Goal: Task Accomplishment & Management: Use online tool/utility

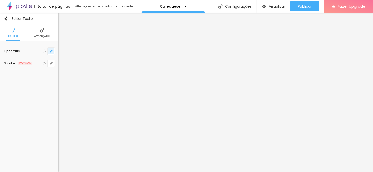
click at [51, 53] on icon "button" at bounding box center [51, 51] width 3 height 3
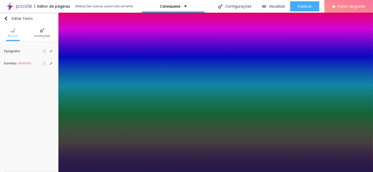
type input "1"
type input "17"
type input "1"
type input "20"
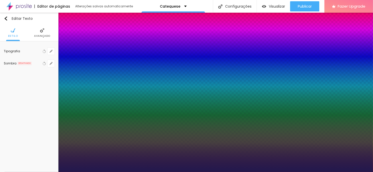
type input "20"
type input "1"
type input "21"
type input "1"
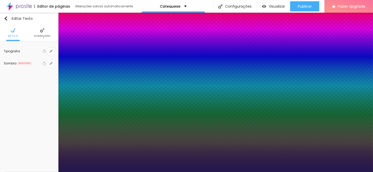
type input "22"
type input "1"
type input "23"
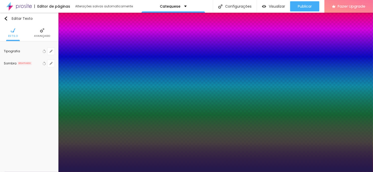
type input "1"
type input "24"
type input "1"
type input "25"
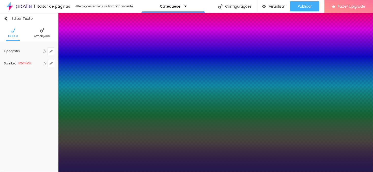
type input "25"
type input "1"
type input "26"
type input "1"
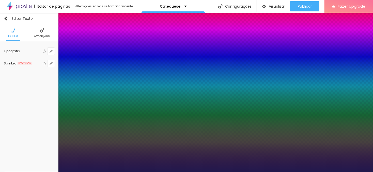
type input "27"
type input "1"
type input "28"
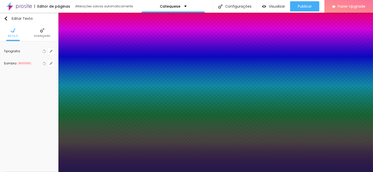
type input "1"
type input "27"
type input "1"
drag, startPoint x: 69, startPoint y: 87, endPoint x: 73, endPoint y: 87, distance: 4.6
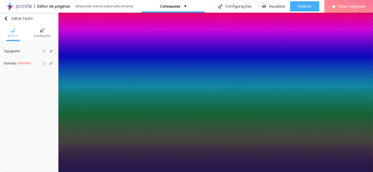
type input "27"
type input "1"
type input "0.1"
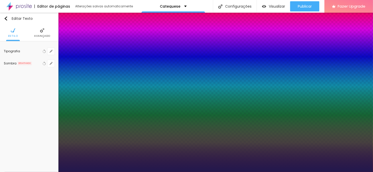
type input "1"
type input "0.2"
type input "1"
type input "0.3"
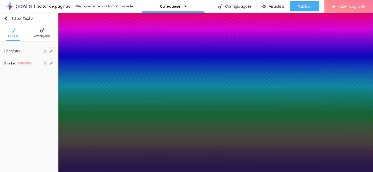
type input "0.3"
type input "1"
type input "0.4"
type input "1"
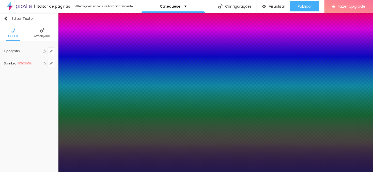
type input "0.4"
click at [242, 172] on div at bounding box center [186, 172] width 373 height 0
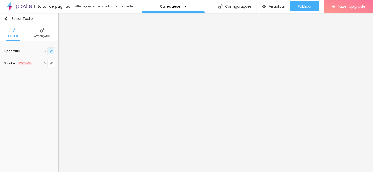
click at [50, 51] on icon "button" at bounding box center [51, 51] width 3 height 3
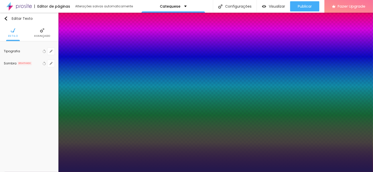
type input "1"
type input "15"
type input "1"
type input "16"
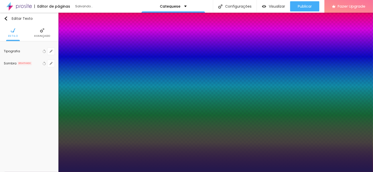
type input "16"
type input "1"
type input "17"
type input "1"
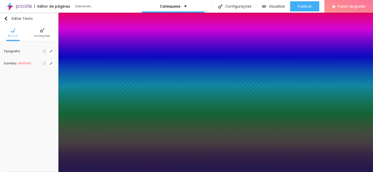
type input "18"
type input "1"
type input "19"
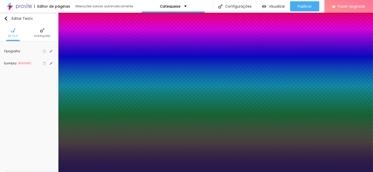
type input "1"
type input "20"
type input "1"
type input "21"
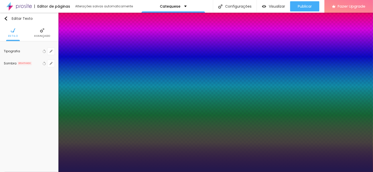
type input "21"
type input "1"
type input "22"
type input "1"
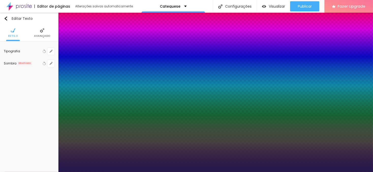
type input "23"
type input "1"
type input "24"
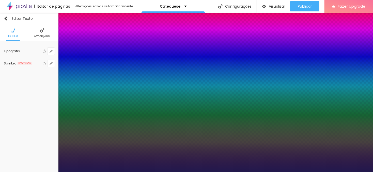
type input "1"
type input "25"
type input "1"
type input "26"
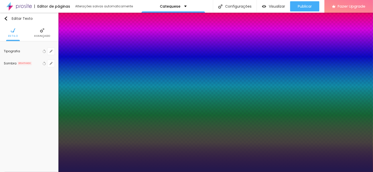
type input "26"
type input "1"
type input "27"
type input "1"
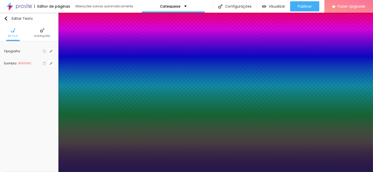
drag, startPoint x: 68, startPoint y: 86, endPoint x: 73, endPoint y: 87, distance: 4.9
type input "27"
type input "1"
click at [266, 172] on div at bounding box center [186, 172] width 373 height 0
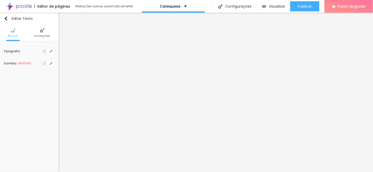
click at [41, 32] on img at bounding box center [42, 30] width 5 height 5
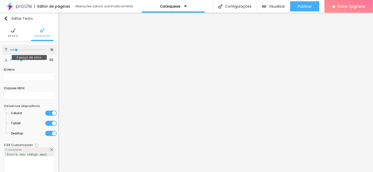
type input "14"
type input "15"
type input "17"
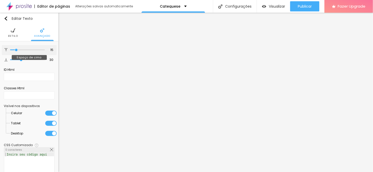
type input "17"
type input "18"
type input "19"
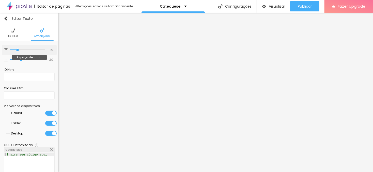
type input "20"
type input "21"
type input "22"
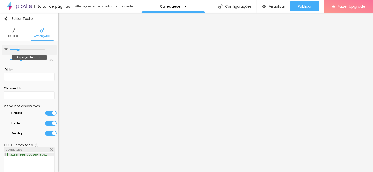
type input "22"
type input "23"
type input "24"
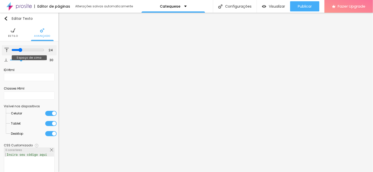
type input "25"
type input "26"
type input "27"
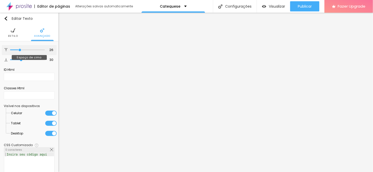
type input "27"
type input "28"
type input "29"
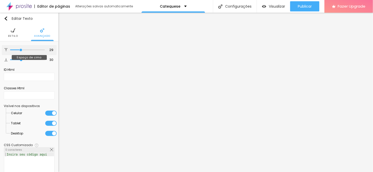
type input "30"
type input "31"
type input "32"
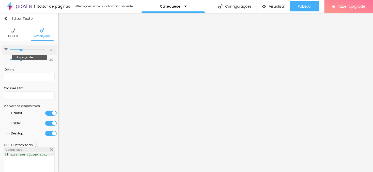
type input "32"
type input "33"
type input "34"
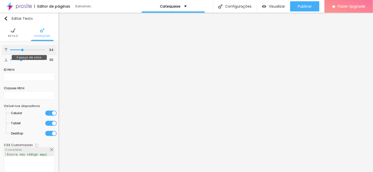
type input "35"
type input "36"
type input "37"
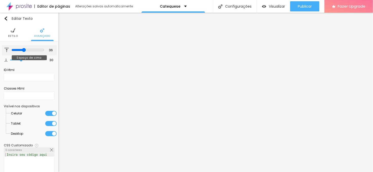
type input "37"
type input "38"
type input "39"
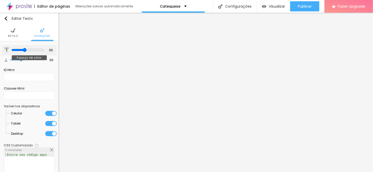
type input "40"
drag, startPoint x: 16, startPoint y: 50, endPoint x: 24, endPoint y: 52, distance: 8.1
type input "40"
click at [24, 52] on input "range" at bounding box center [27, 50] width 33 height 4
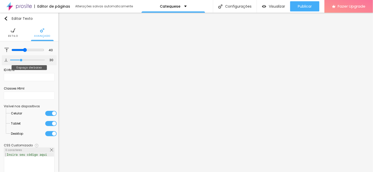
type input "29"
type input "30"
type input "31"
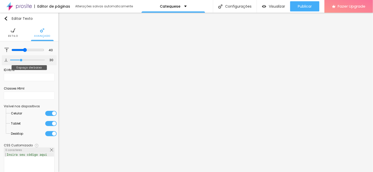
type input "31"
type input "32"
type input "35"
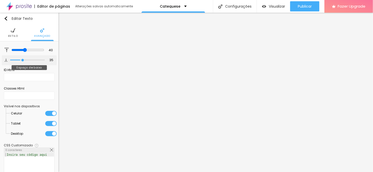
type input "38"
type input "39"
type input "40"
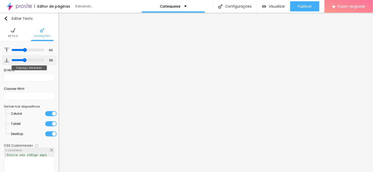
type input "40"
type input "41"
type input "40"
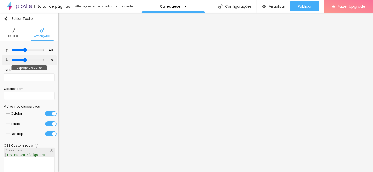
type input "39"
type input "38"
type input "37"
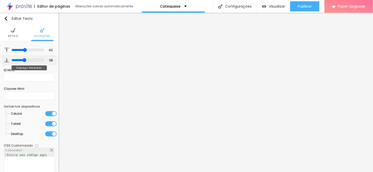
type input "37"
type input "36"
type input "34"
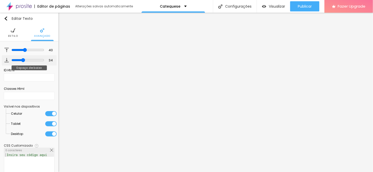
type input "33"
type input "32"
type input "31"
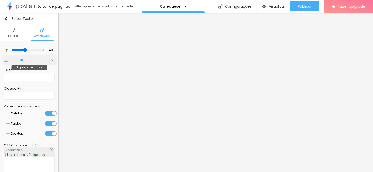
type input "31"
type input "30"
type input "29"
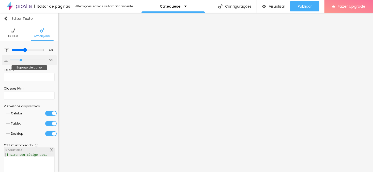
type input "28"
type input "27"
type input "26"
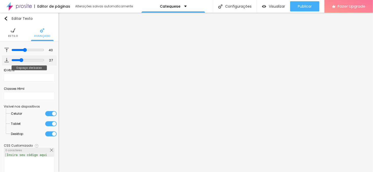
type input "26"
type input "25"
type input "24"
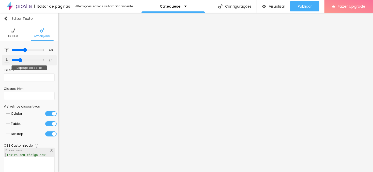
type input "23"
click at [19, 61] on input "range" at bounding box center [27, 60] width 35 height 3
click at [14, 35] on span "Estilo" at bounding box center [13, 36] width 10 height 3
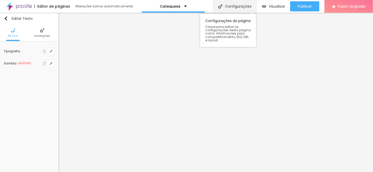
click at [236, 7] on div "Configurações" at bounding box center [235, 6] width 44 height 13
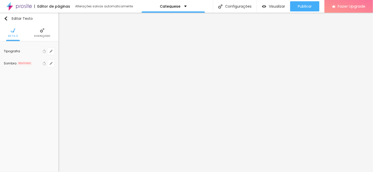
click at [273, 7] on span "Visualizar" at bounding box center [277, 6] width 16 height 4
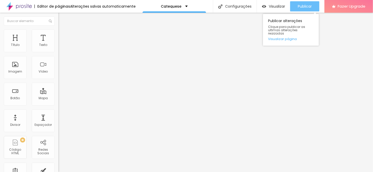
click at [304, 6] on span "Publicar" at bounding box center [305, 6] width 14 height 4
click at [305, 10] on div "Publicar" at bounding box center [305, 6] width 14 height 10
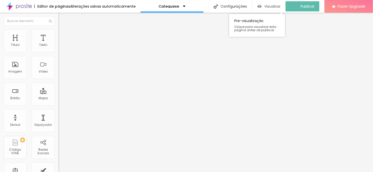
click at [275, 7] on span "Visualizar" at bounding box center [272, 6] width 16 height 4
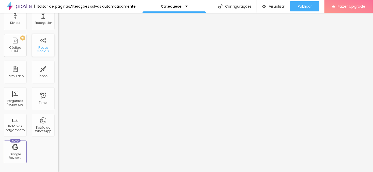
scroll to position [128, 0]
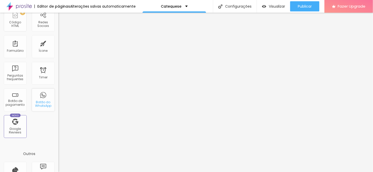
click at [43, 100] on div "Botão do WhatsApp" at bounding box center [43, 100] width 23 height 23
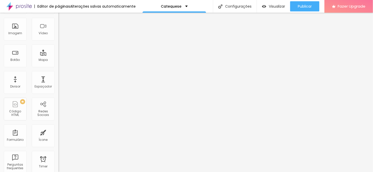
click at [58, 13] on input "(93)9295-287" at bounding box center [88, 10] width 61 height 5
click at [58, 13] on input "(19)3929-5287" at bounding box center [88, 10] width 61 height 5
type input "(11)93929-5287"
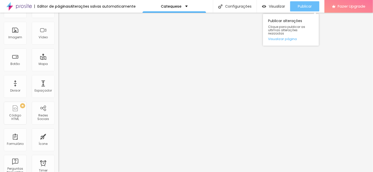
click at [307, 8] on span "Publicar" at bounding box center [305, 6] width 14 height 4
click at [281, 37] on link "Visualizar página" at bounding box center [291, 38] width 46 height 3
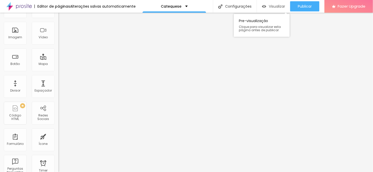
click at [272, 6] on span "Visualizar" at bounding box center [277, 6] width 16 height 4
